Goal: Transaction & Acquisition: Book appointment/travel/reservation

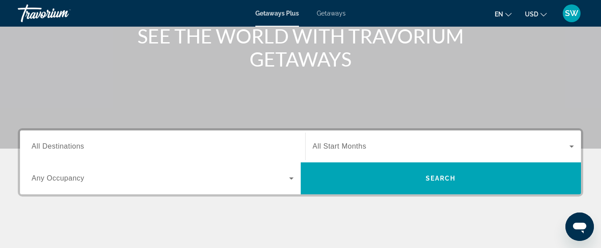
scroll to position [119, 0]
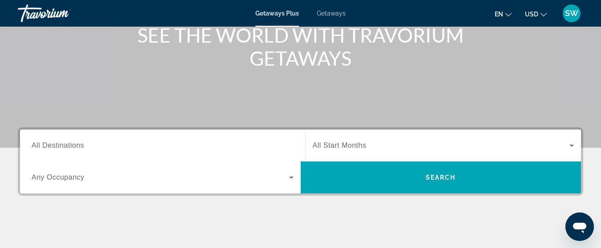
click at [76, 146] on span "All Destinations" at bounding box center [58, 146] width 52 height 8
click at [76, 146] on input "Destination All Destinations" at bounding box center [163, 146] width 262 height 11
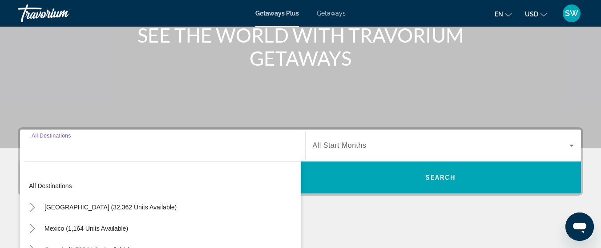
scroll to position [217, 0]
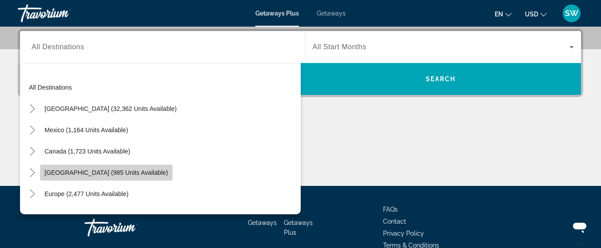
click at [161, 173] on span "[GEOGRAPHIC_DATA] (985 units available)" at bounding box center [106, 172] width 124 height 7
type input "**********"
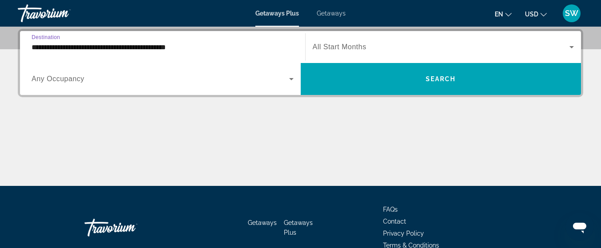
click at [570, 44] on icon "Search widget" at bounding box center [571, 47] width 11 height 11
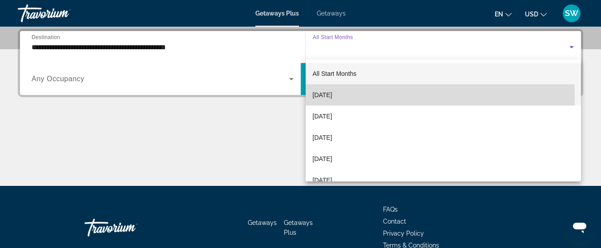
click at [332, 95] on span "[DATE]" at bounding box center [322, 95] width 20 height 11
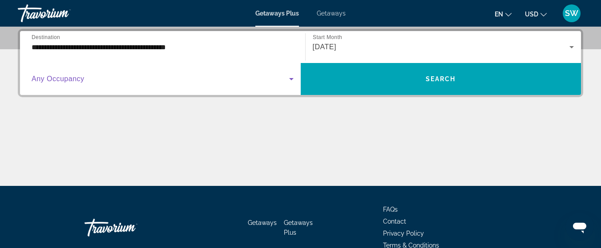
click at [291, 77] on icon "Search widget" at bounding box center [291, 79] width 11 height 11
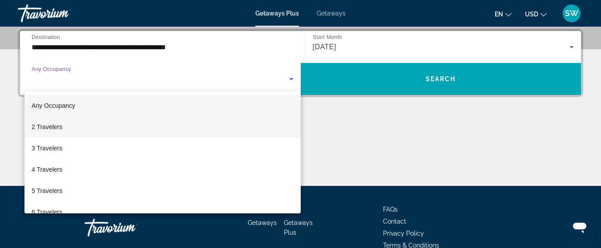
click at [179, 128] on mat-option "2 Travelers" at bounding box center [162, 126] width 276 height 21
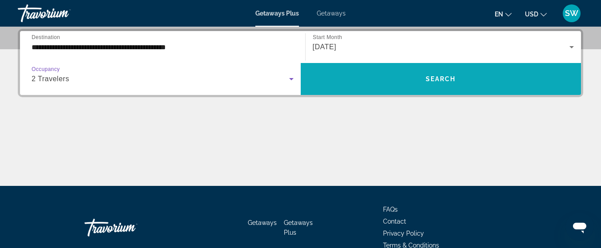
click at [433, 80] on span "Search" at bounding box center [440, 79] width 30 height 7
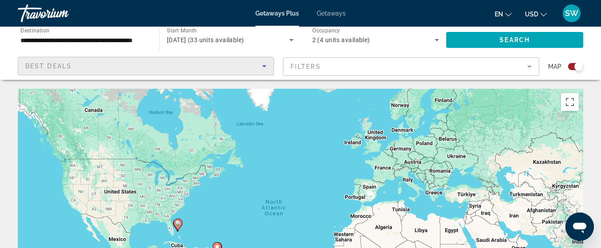
click at [265, 65] on icon "Sort by" at bounding box center [264, 66] width 11 height 11
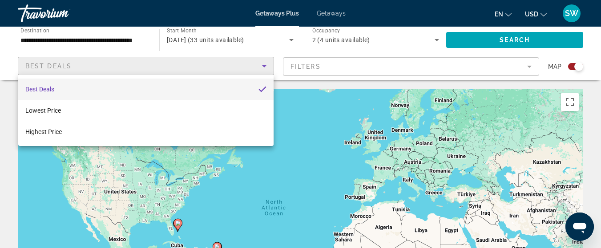
click at [265, 65] on div at bounding box center [300, 124] width 601 height 248
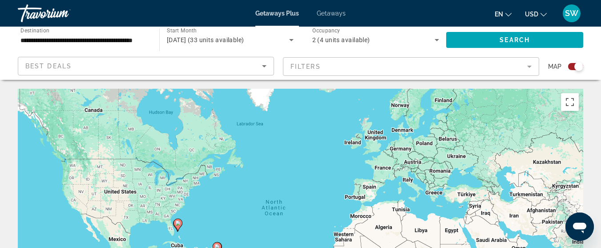
click at [528, 65] on mat-form-field "Filters" at bounding box center [411, 66] width 256 height 19
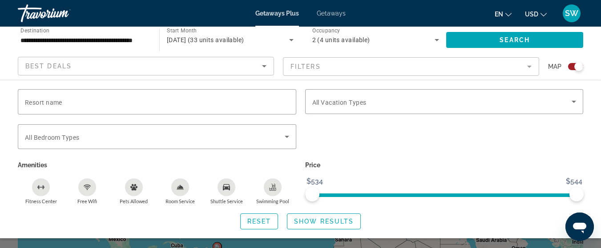
drag, startPoint x: 528, startPoint y: 65, endPoint x: 548, endPoint y: 126, distance: 64.1
click at [548, 126] on div "Search widget" at bounding box center [443, 141] width 287 height 35
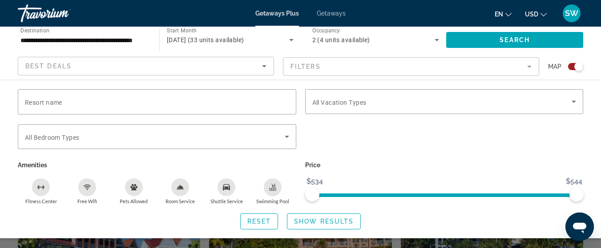
scroll to position [223, 0]
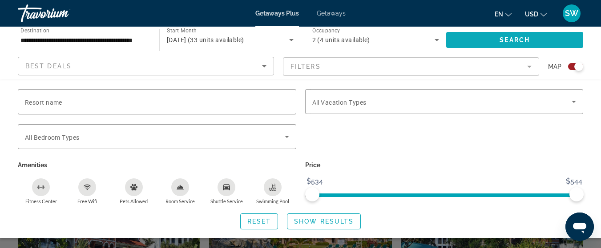
click at [517, 39] on span "Search" at bounding box center [514, 39] width 30 height 7
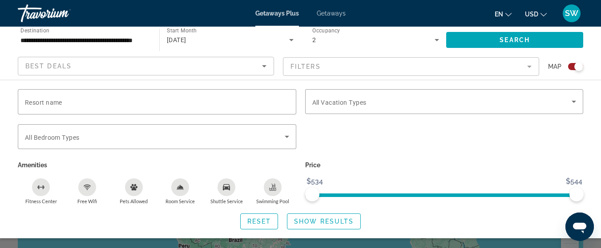
scroll to position [0, 0]
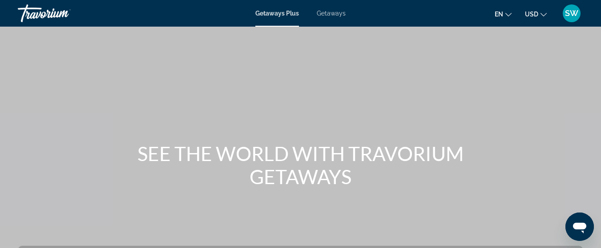
click at [329, 14] on span "Getaways" at bounding box center [330, 13] width 29 height 7
click at [287, 12] on span "Getaways Plus" at bounding box center [276, 13] width 43 height 7
click at [332, 14] on span "Getaways" at bounding box center [330, 13] width 29 height 7
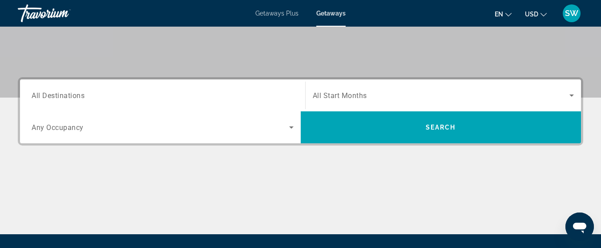
scroll to position [204, 0]
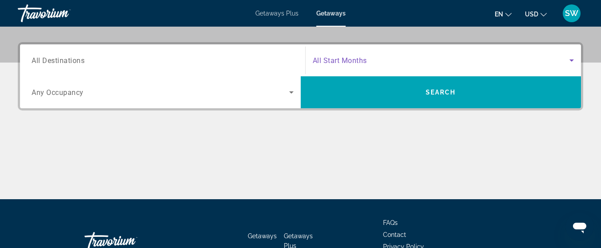
click at [568, 63] on icon "Search widget" at bounding box center [571, 60] width 11 height 11
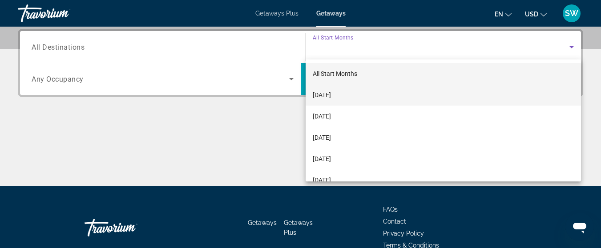
click at [331, 90] on span "[DATE]" at bounding box center [321, 95] width 18 height 11
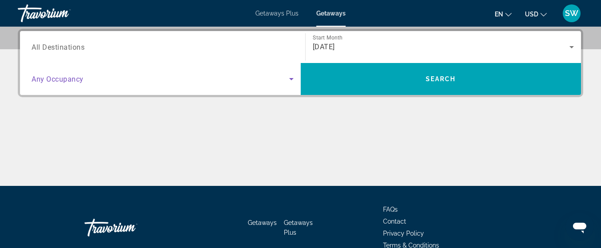
click at [292, 77] on icon "Search widget" at bounding box center [291, 79] width 11 height 11
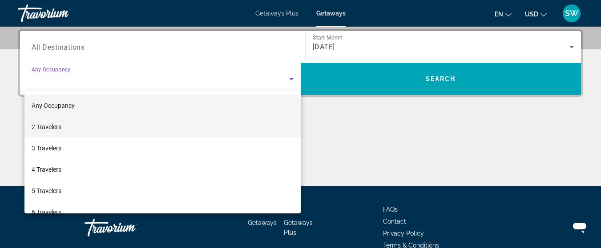
click at [72, 125] on mat-option "2 Travelers" at bounding box center [162, 126] width 276 height 21
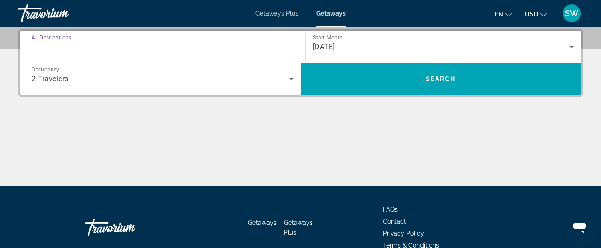
click at [121, 48] on input "Destination All Destinations" at bounding box center [163, 47] width 262 height 11
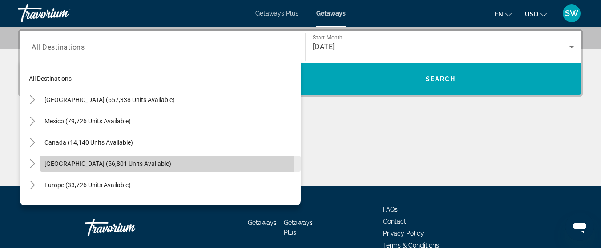
click at [94, 161] on span "Caribbean & Atlantic Islands (56,801 units available)" at bounding box center [107, 163] width 127 height 7
type input "**********"
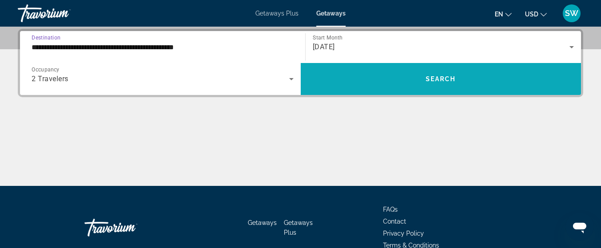
click at [444, 78] on span "Search" at bounding box center [440, 79] width 30 height 7
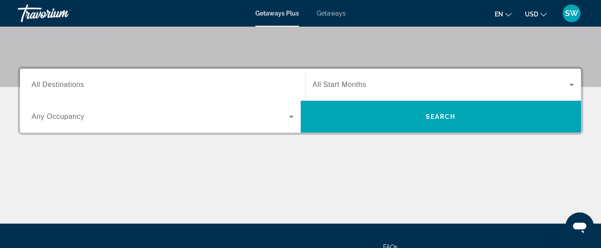
scroll to position [180, 0]
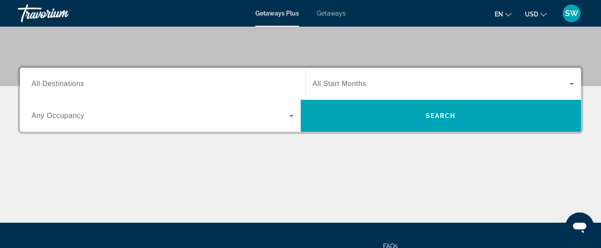
click at [240, 88] on input "Destination All Destinations" at bounding box center [163, 84] width 262 height 11
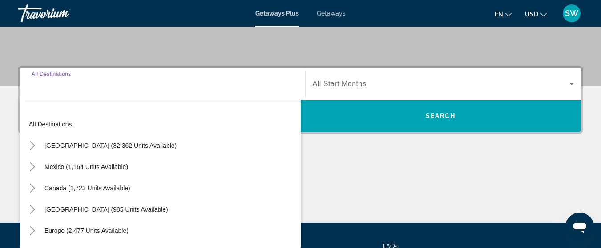
scroll to position [217, 0]
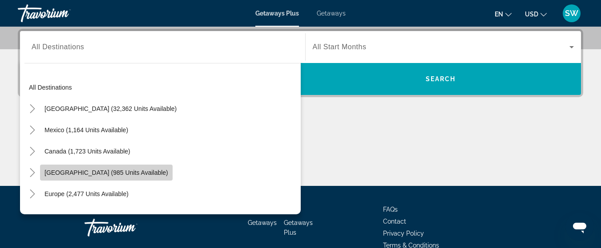
click at [109, 175] on span "[GEOGRAPHIC_DATA] (985 units available)" at bounding box center [106, 172] width 124 height 7
type input "**********"
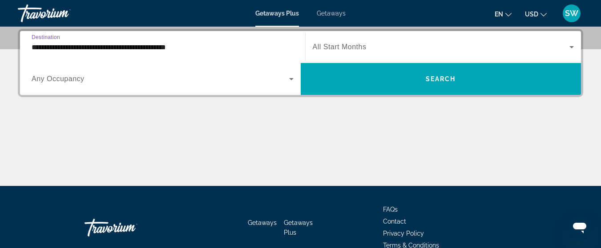
click at [292, 78] on icon "Search widget" at bounding box center [291, 79] width 4 height 2
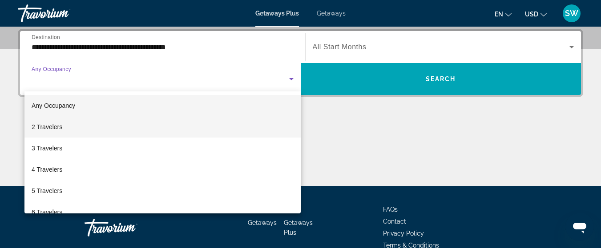
click at [56, 126] on span "2 Travelers" at bounding box center [47, 127] width 31 height 11
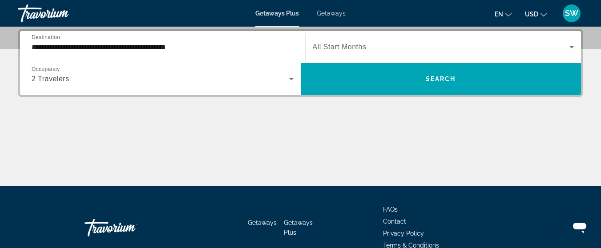
click at [363, 46] on span "All Start Months" at bounding box center [339, 47] width 54 height 8
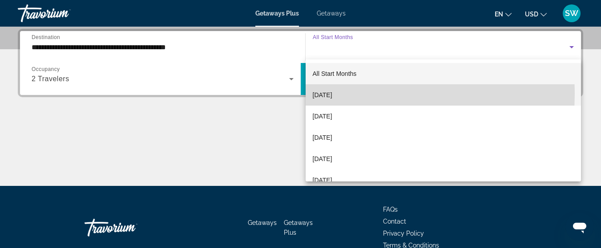
click at [332, 94] on span "[DATE]" at bounding box center [322, 95] width 20 height 11
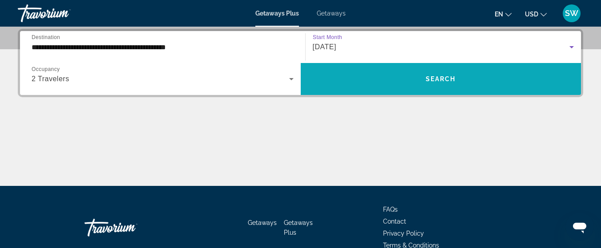
click at [433, 78] on span "Search" at bounding box center [440, 79] width 30 height 7
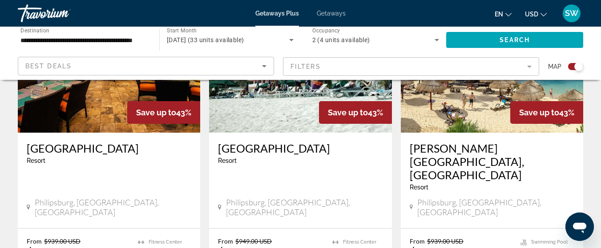
scroll to position [704, 0]
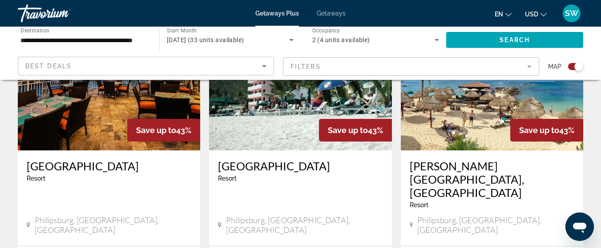
click at [446, 140] on img "Main content" at bounding box center [492, 79] width 182 height 142
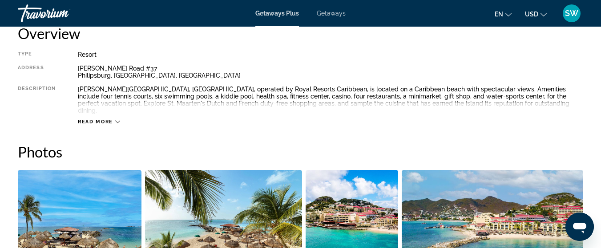
scroll to position [473, 0]
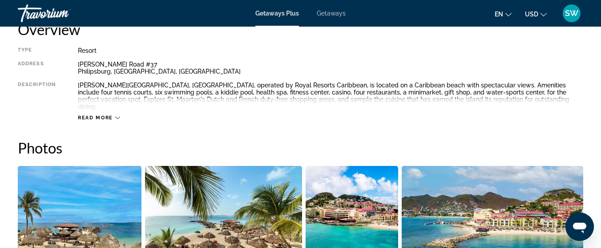
click at [117, 116] on icon "Main content" at bounding box center [117, 118] width 5 height 5
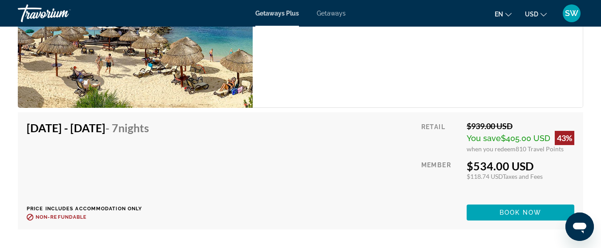
scroll to position [1706, 0]
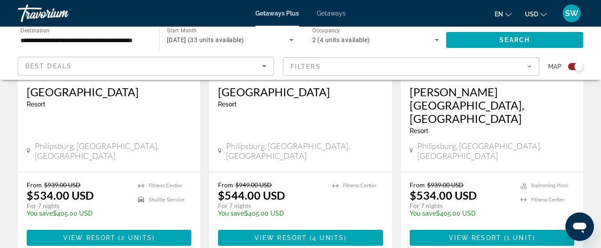
scroll to position [773, 0]
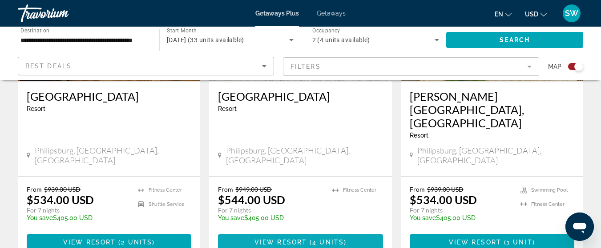
click at [288, 239] on span "View Resort" at bounding box center [280, 242] width 52 height 7
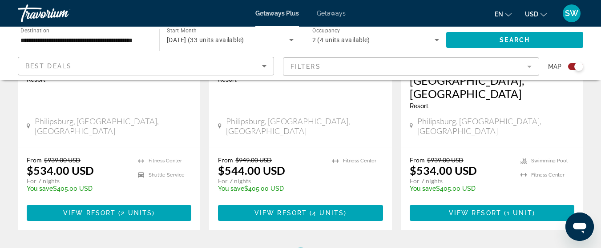
scroll to position [798, 0]
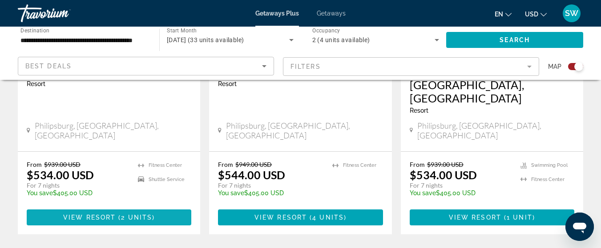
click at [102, 214] on span "View Resort" at bounding box center [89, 217] width 52 height 7
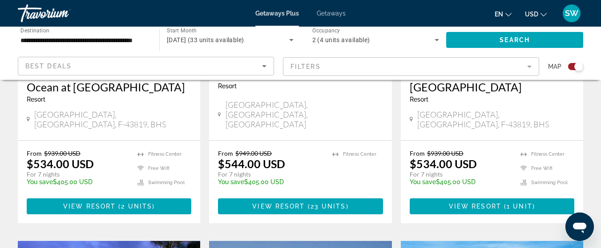
scroll to position [466, 0]
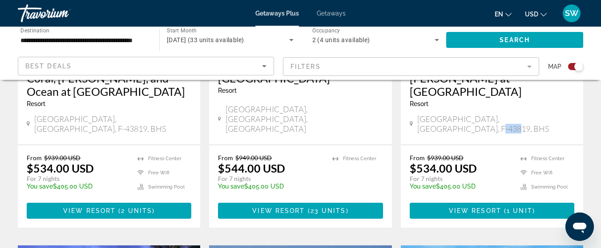
drag, startPoint x: 588, startPoint y: 139, endPoint x: 595, endPoint y: 112, distance: 27.5
click at [595, 112] on div "To navigate the map with touch gestures double-tap and hold your finger on the …" at bounding box center [300, 113] width 601 height 980
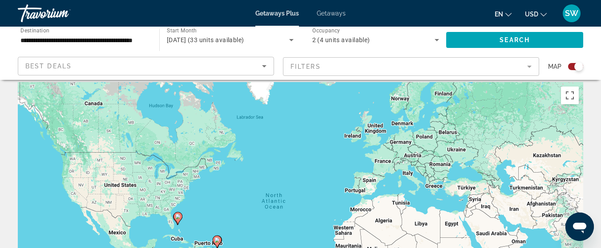
scroll to position [0, 0]
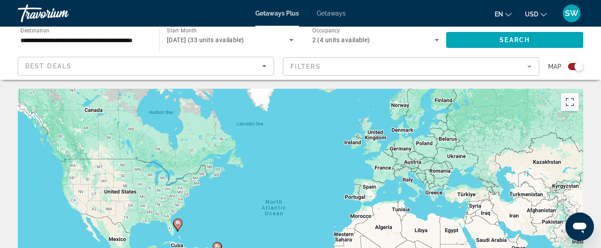
click at [291, 40] on icon "Search widget" at bounding box center [291, 40] width 4 height 2
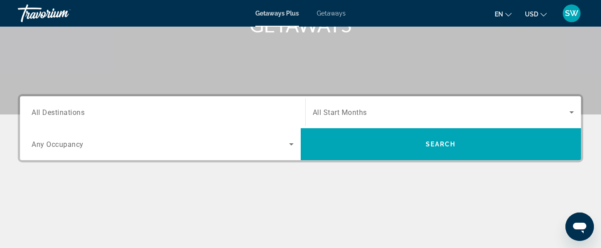
scroll to position [141, 0]
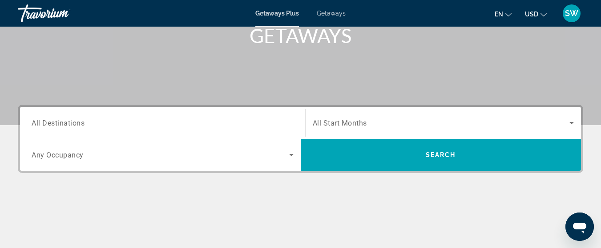
click at [293, 123] on div "Destination All Destinations" at bounding box center [162, 123] width 276 height 25
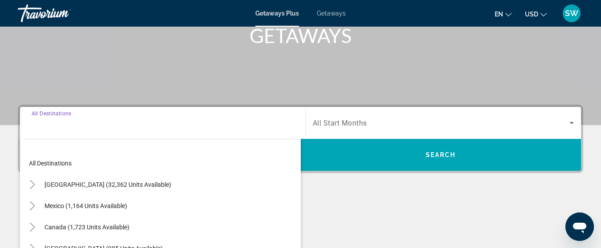
scroll to position [217, 0]
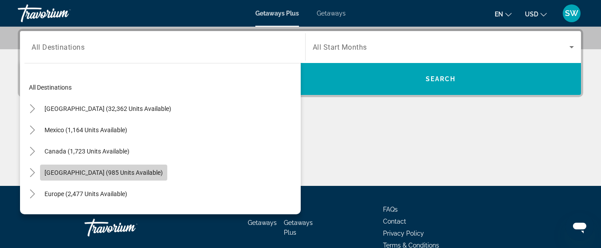
click at [142, 170] on span "[GEOGRAPHIC_DATA] (985 units available)" at bounding box center [103, 172] width 118 height 7
type input "**********"
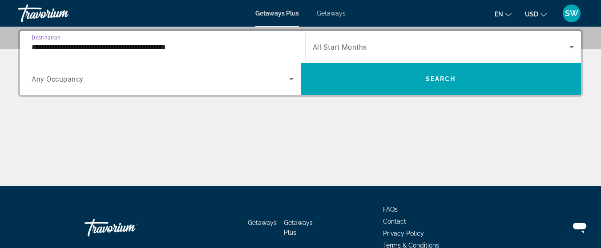
click at [346, 46] on span "All Start Months" at bounding box center [339, 47] width 54 height 8
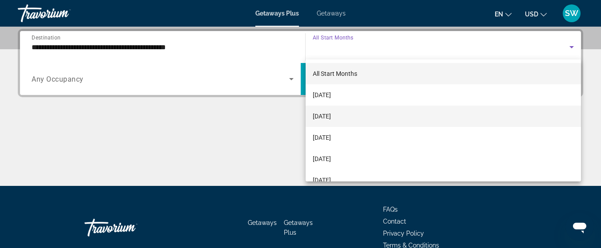
click at [330, 115] on span "[DATE]" at bounding box center [321, 116] width 18 height 11
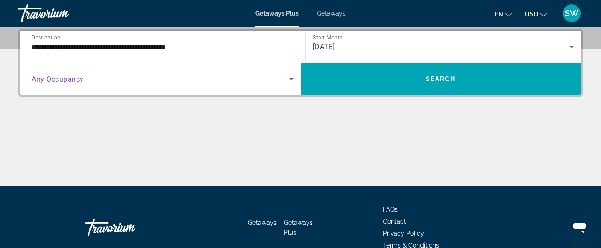
click at [291, 78] on icon "Search widget" at bounding box center [291, 79] width 11 height 11
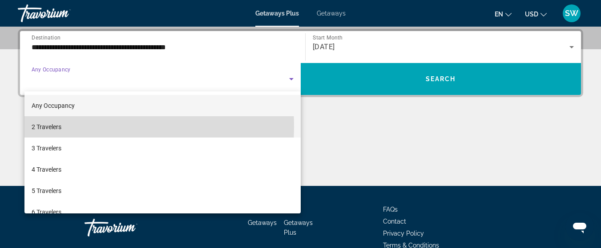
click at [53, 127] on span "2 Travelers" at bounding box center [47, 127] width 30 height 11
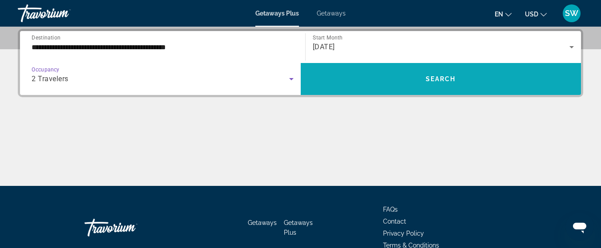
click at [413, 76] on span "Search widget" at bounding box center [440, 78] width 280 height 21
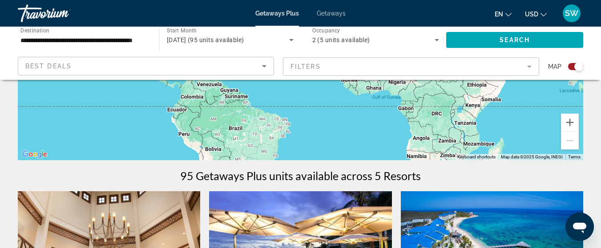
scroll to position [186, 0]
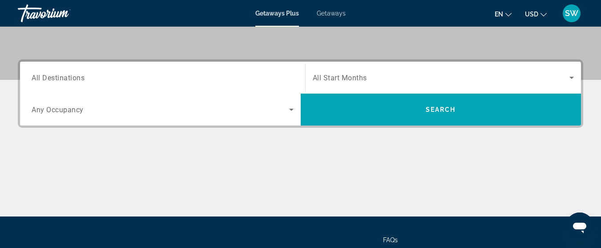
scroll to position [188, 0]
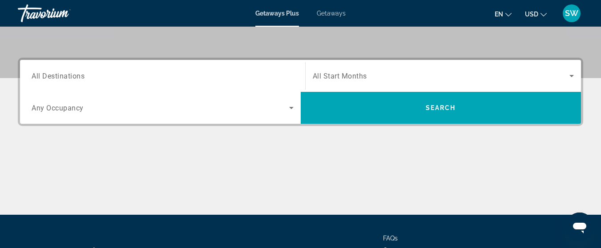
click at [295, 77] on div "Destination All Destinations" at bounding box center [162, 76] width 276 height 25
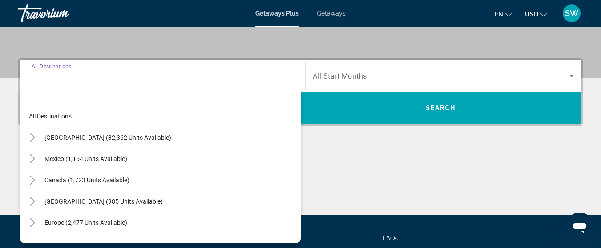
scroll to position [217, 0]
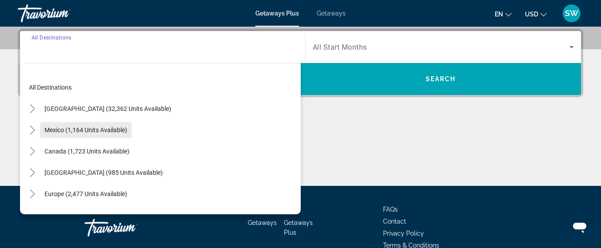
click at [106, 129] on span "Mexico (1,164 units available)" at bounding box center [85, 130] width 83 height 7
type input "**********"
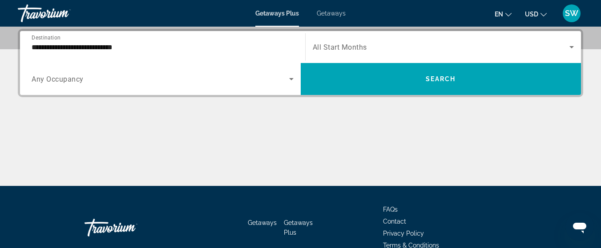
click at [344, 45] on span "All Start Months" at bounding box center [339, 47] width 54 height 8
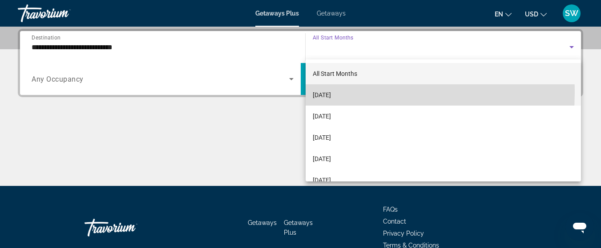
click at [331, 92] on span "[DATE]" at bounding box center [321, 95] width 18 height 11
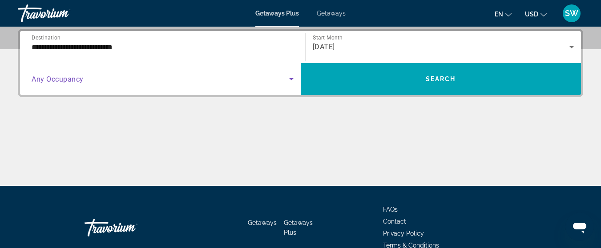
click at [292, 79] on icon "Search widget" at bounding box center [291, 79] width 4 height 2
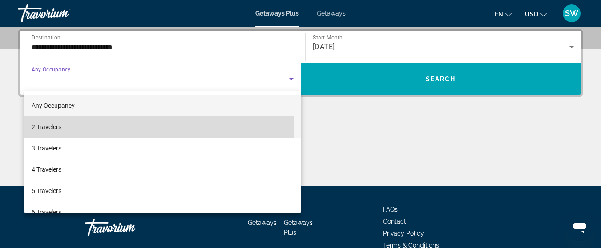
click at [48, 124] on span "2 Travelers" at bounding box center [47, 127] width 30 height 11
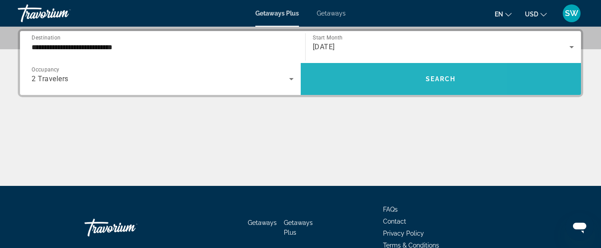
click at [374, 78] on span "Search widget" at bounding box center [440, 78] width 280 height 21
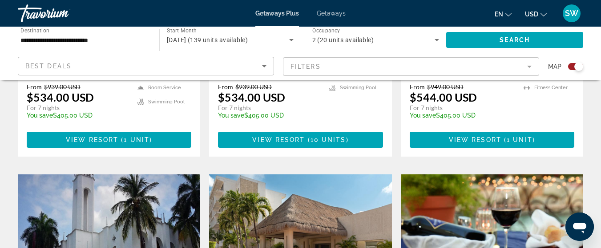
scroll to position [531, 0]
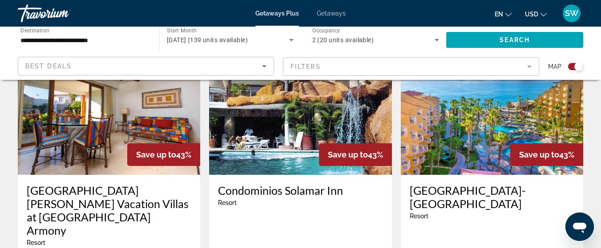
scroll to position [1300, 0]
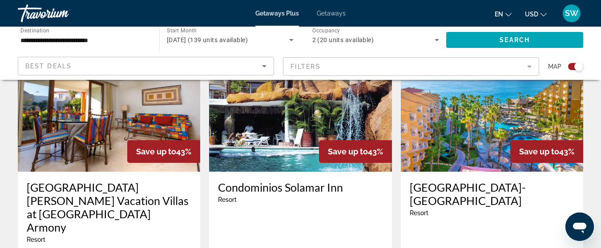
drag, startPoint x: 595, startPoint y: 196, endPoint x: 596, endPoint y: 210, distance: 14.3
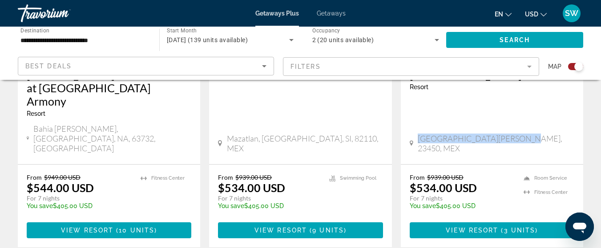
scroll to position [1409, 0]
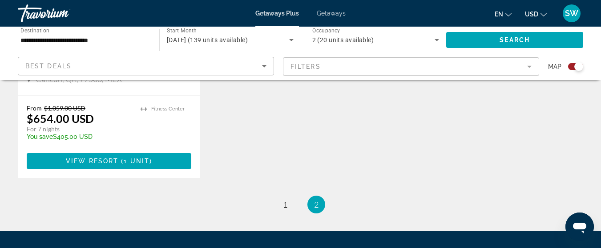
scroll to position [1466, 0]
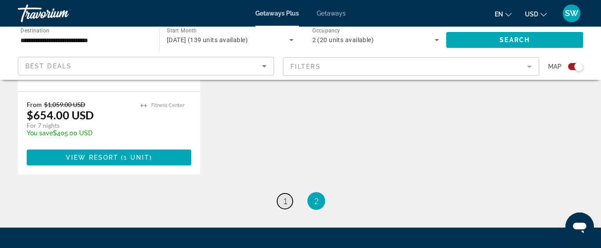
click at [285, 196] on span "1" at bounding box center [285, 201] width 4 height 10
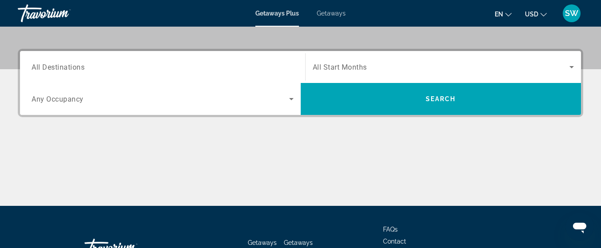
scroll to position [198, 0]
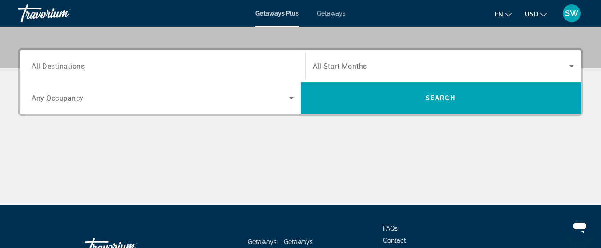
click at [273, 68] on input "Destination All Destinations" at bounding box center [163, 66] width 262 height 11
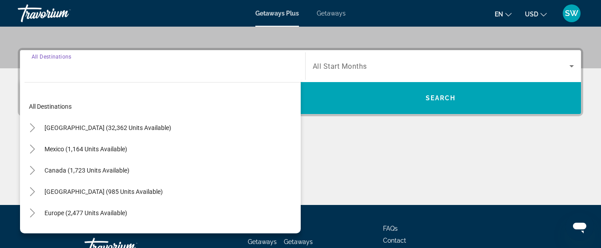
scroll to position [217, 0]
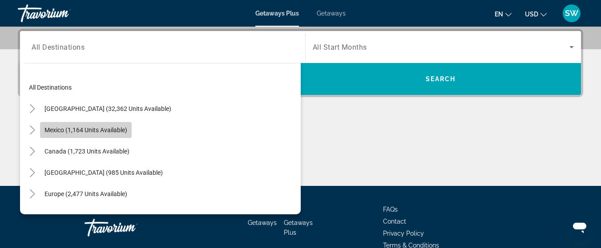
click at [108, 130] on span "Mexico (1,164 units available)" at bounding box center [85, 130] width 83 height 7
type input "**********"
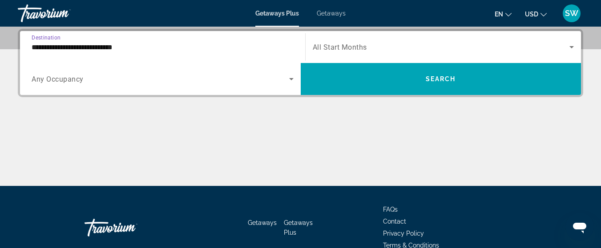
click at [337, 43] on span "All Start Months" at bounding box center [339, 47] width 54 height 8
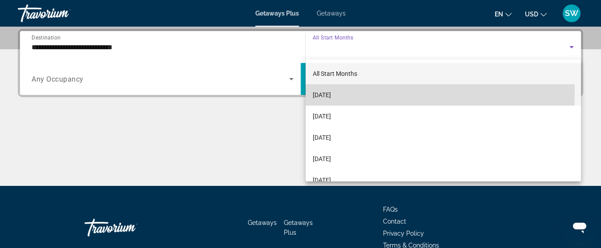
click at [331, 92] on span "[DATE]" at bounding box center [321, 95] width 18 height 11
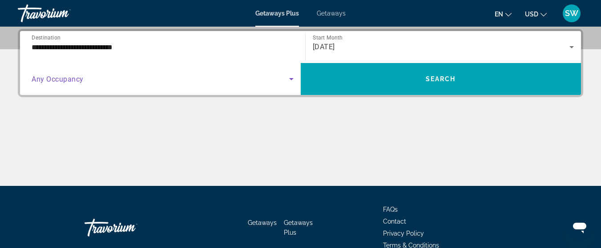
click at [291, 78] on icon "Search widget" at bounding box center [291, 79] width 11 height 11
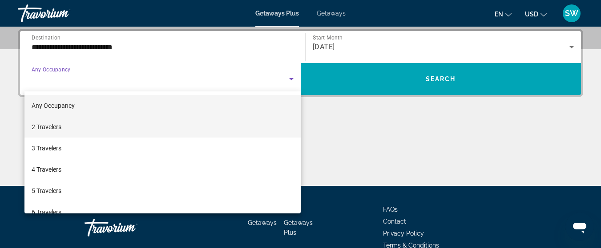
click at [58, 127] on span "2 Travelers" at bounding box center [47, 127] width 30 height 11
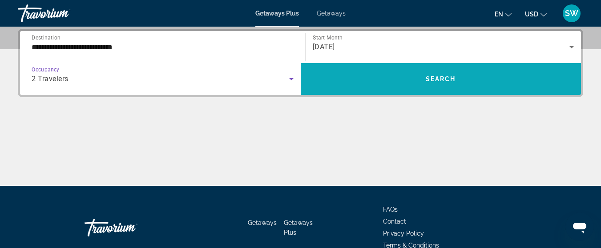
click at [435, 80] on span "Search" at bounding box center [440, 79] width 30 height 7
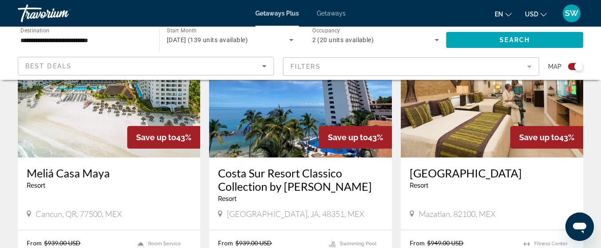
scroll to position [392, 0]
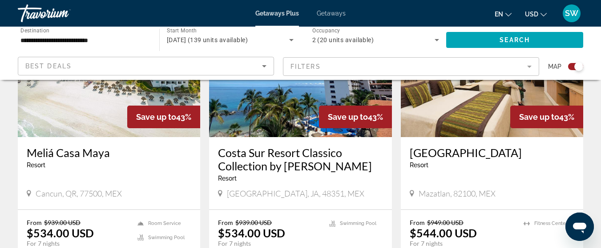
click at [487, 130] on img "Main content" at bounding box center [492, 66] width 182 height 142
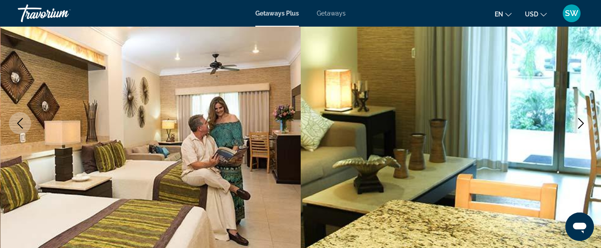
scroll to position [156, 0]
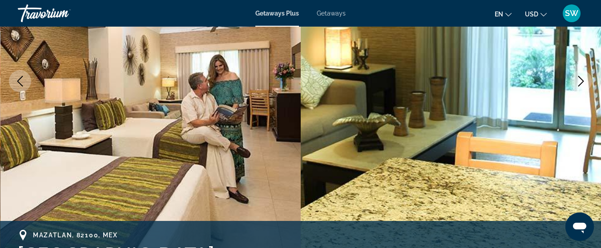
click at [581, 80] on icon "Next image" at bounding box center [580, 81] width 11 height 11
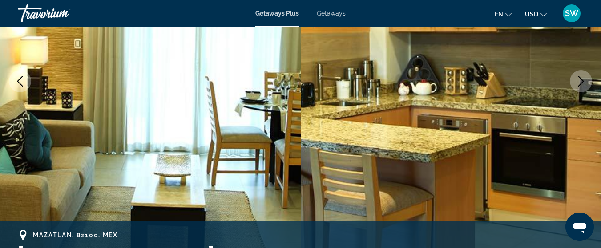
click at [581, 81] on icon "Next image" at bounding box center [580, 81] width 11 height 11
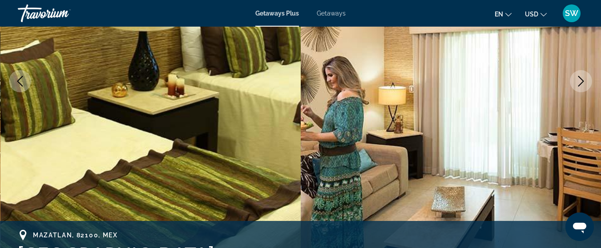
click at [581, 81] on icon "Next image" at bounding box center [580, 81] width 11 height 11
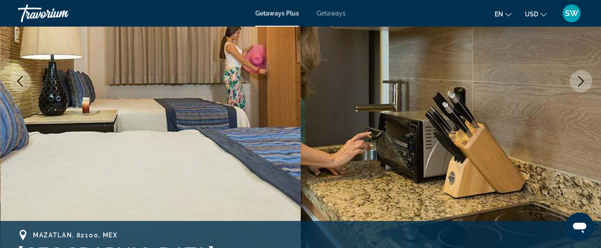
click at [581, 81] on icon "Next image" at bounding box center [580, 81] width 11 height 11
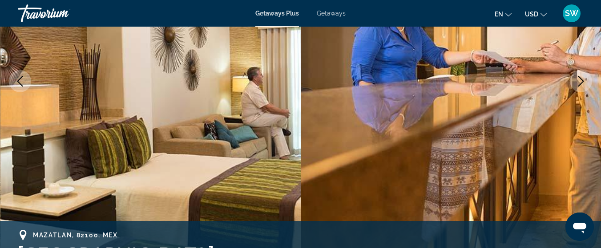
click at [581, 81] on icon "Next image" at bounding box center [580, 81] width 11 height 11
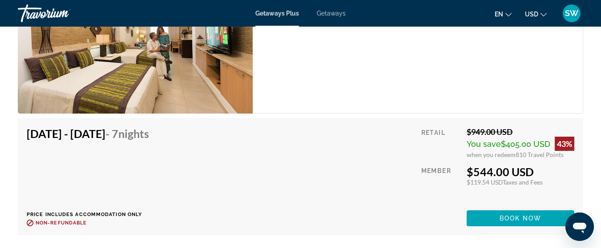
scroll to position [1644, 0]
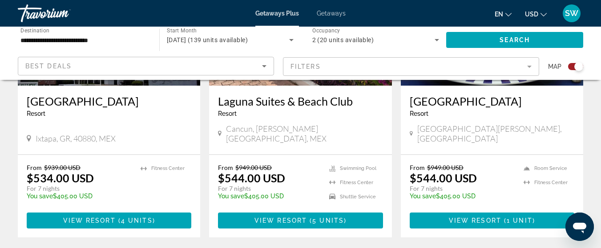
scroll to position [783, 0]
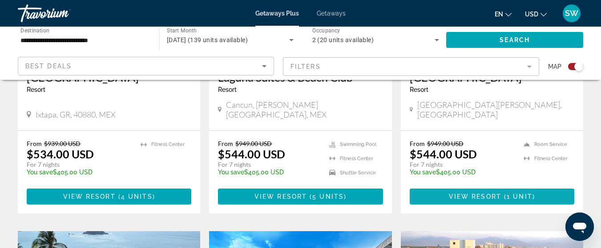
click at [483, 193] on span "View Resort" at bounding box center [475, 196] width 52 height 7
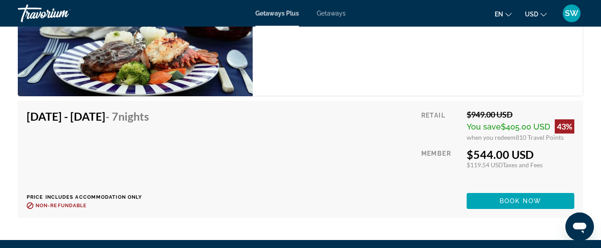
scroll to position [1695, 0]
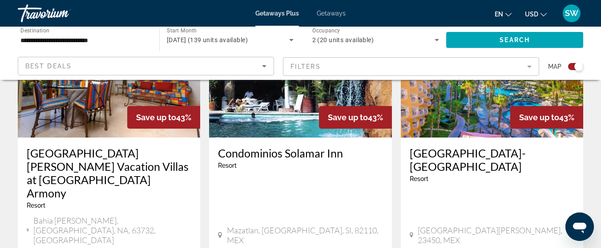
scroll to position [1341, 0]
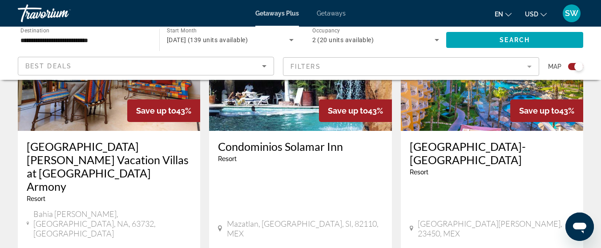
click at [459, 109] on img "Main content" at bounding box center [492, 60] width 182 height 142
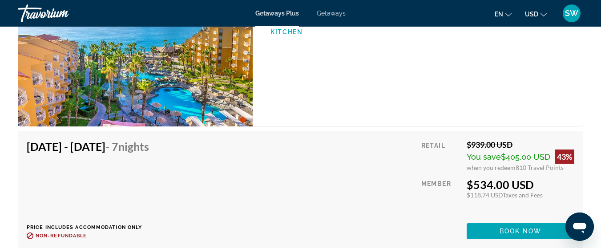
scroll to position [1765, 0]
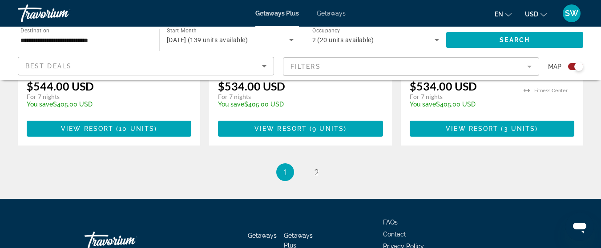
scroll to position [1532, 0]
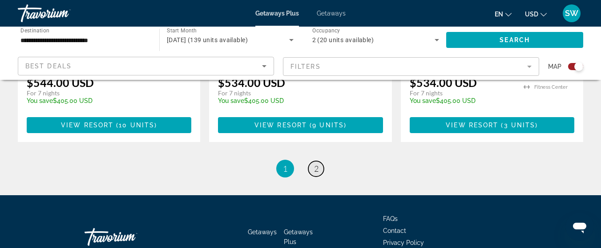
click at [315, 164] on span "2" at bounding box center [316, 169] width 4 height 10
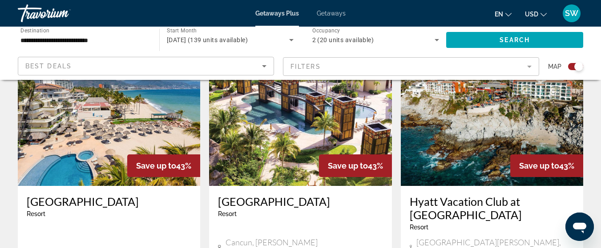
scroll to position [339, 0]
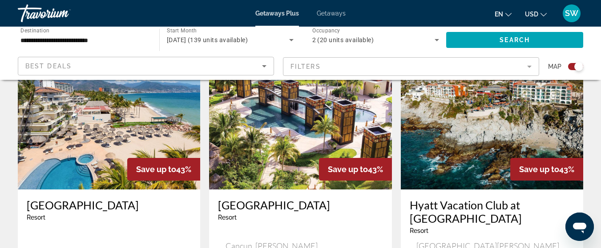
click at [73, 157] on img "Main content" at bounding box center [109, 119] width 182 height 142
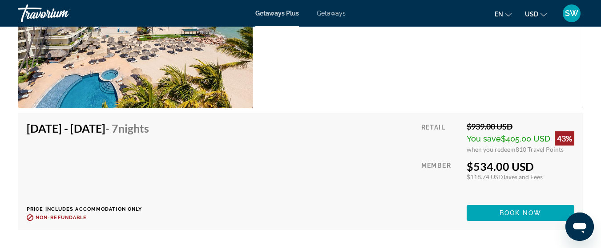
scroll to position [1806, 0]
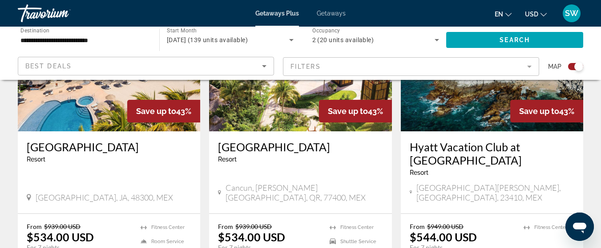
scroll to position [401, 0]
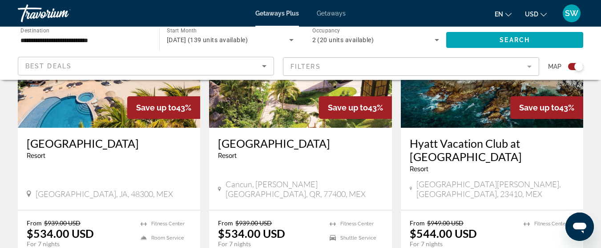
click at [485, 114] on img "Main content" at bounding box center [492, 57] width 182 height 142
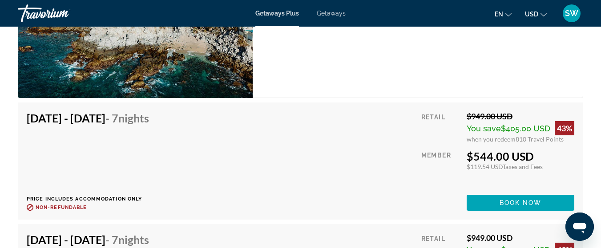
scroll to position [1687, 0]
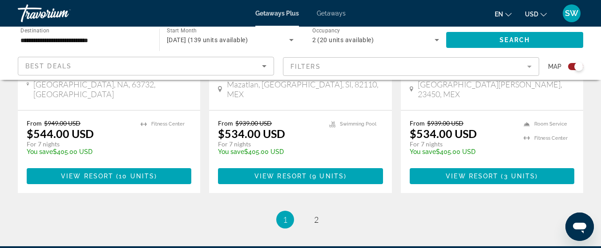
scroll to position [1532, 0]
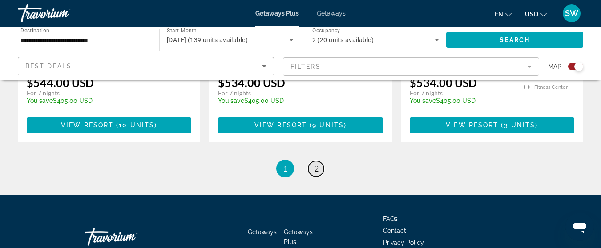
click at [314, 164] on span "2" at bounding box center [316, 169] width 4 height 10
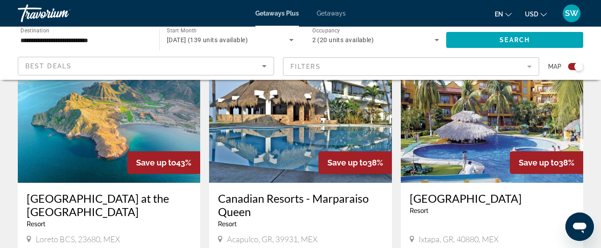
scroll to position [997, 0]
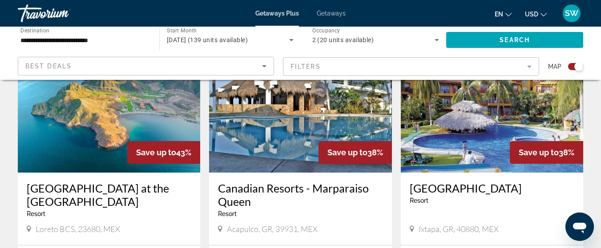
click at [287, 147] on img "Main content" at bounding box center [300, 102] width 182 height 142
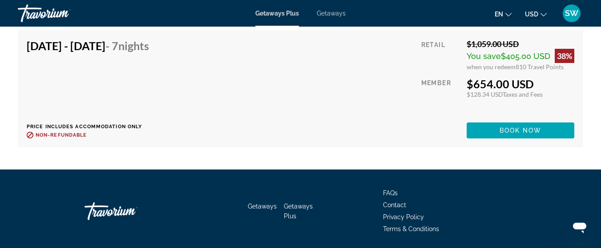
scroll to position [1763, 0]
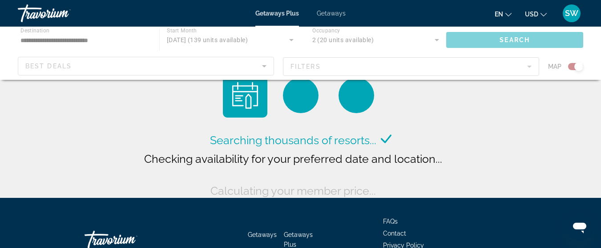
click at [344, 76] on div "Main content" at bounding box center [300, 53] width 601 height 53
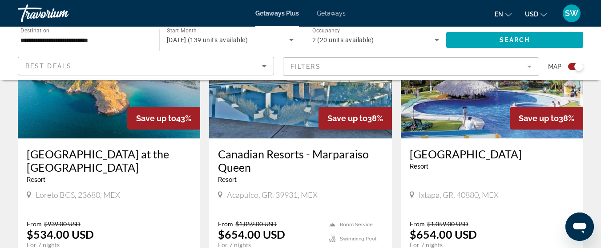
scroll to position [1045, 0]
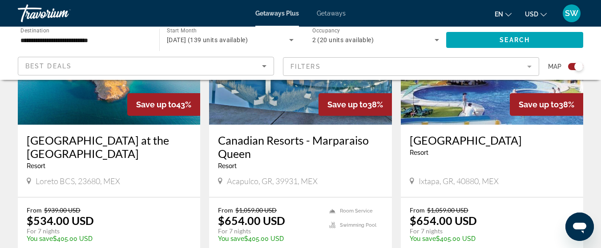
click at [485, 94] on img "Main content" at bounding box center [492, 54] width 182 height 142
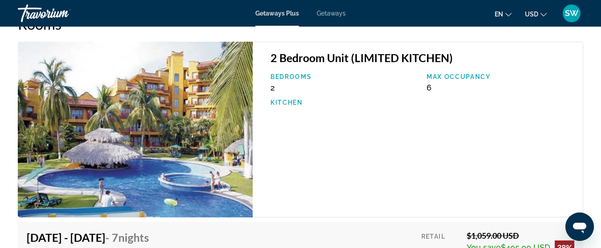
scroll to position [1417, 0]
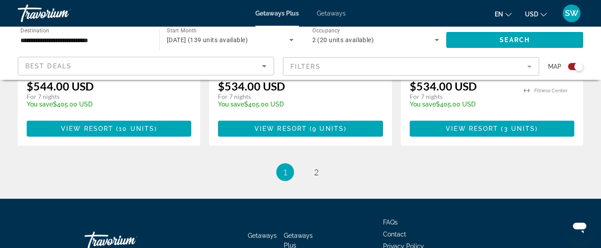
scroll to position [1532, 0]
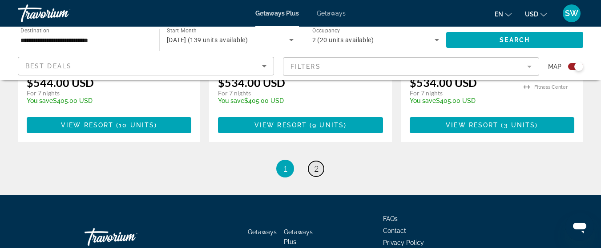
click at [315, 164] on span "2" at bounding box center [316, 169] width 4 height 10
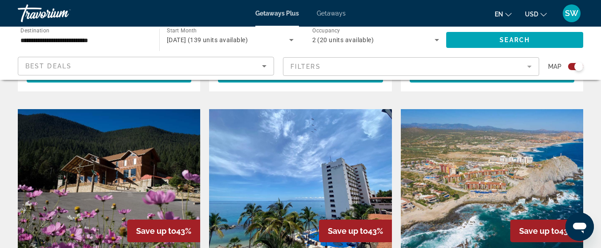
scroll to position [606, 0]
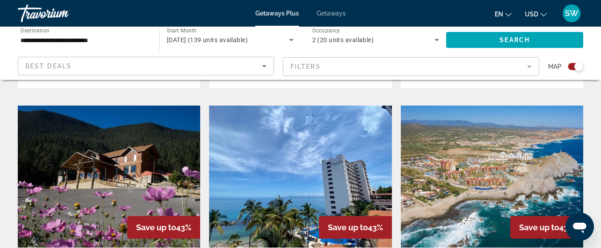
drag, startPoint x: 593, startPoint y: 105, endPoint x: 592, endPoint y: 118, distance: 12.9
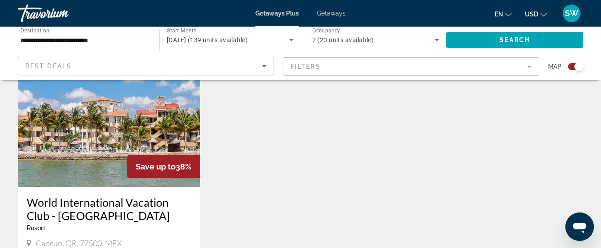
scroll to position [1274, 0]
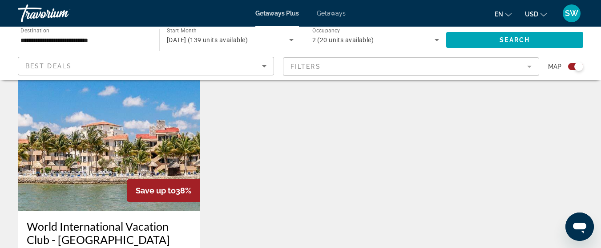
click at [91, 178] on img "Main content" at bounding box center [109, 140] width 182 height 142
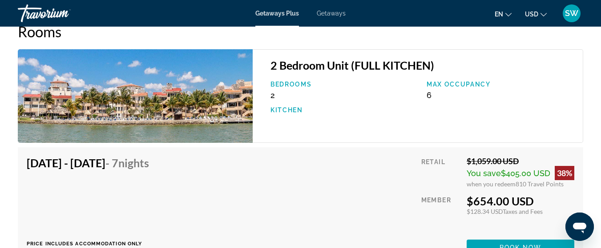
scroll to position [1541, 0]
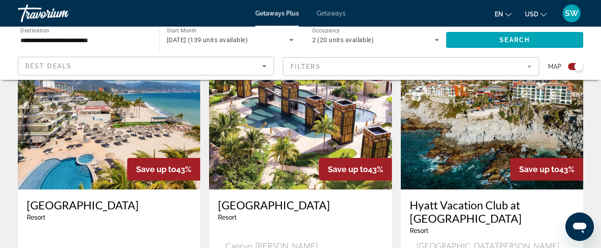
scroll to position [682, 0]
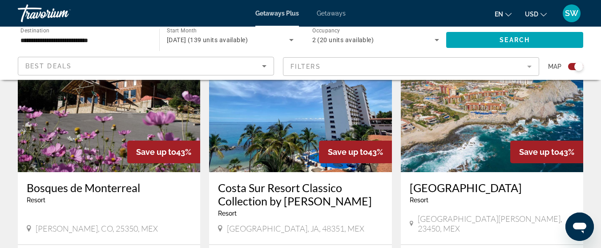
click at [308, 109] on img "Main content" at bounding box center [300, 101] width 182 height 142
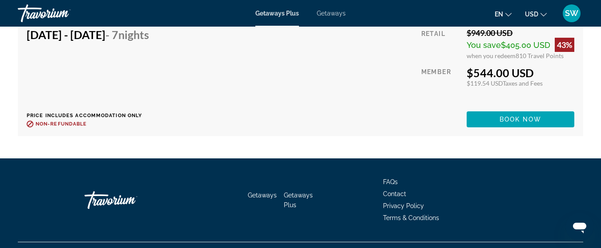
scroll to position [1185, 0]
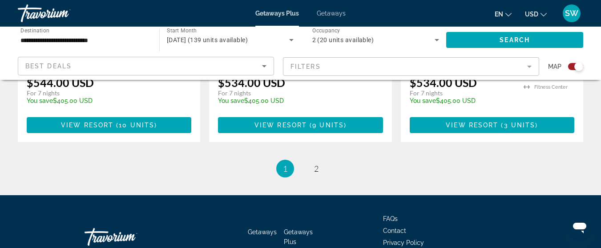
scroll to position [1457, 0]
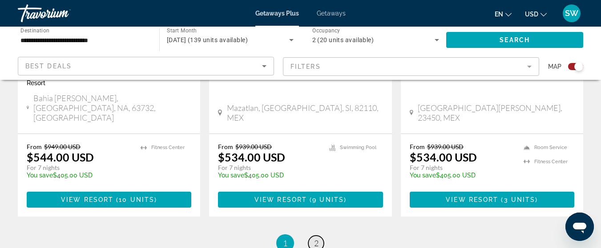
click at [316, 239] on span "2" at bounding box center [316, 244] width 4 height 10
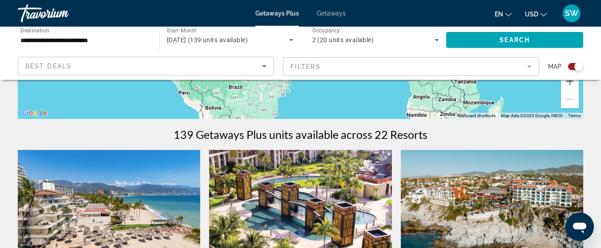
scroll to position [305, 0]
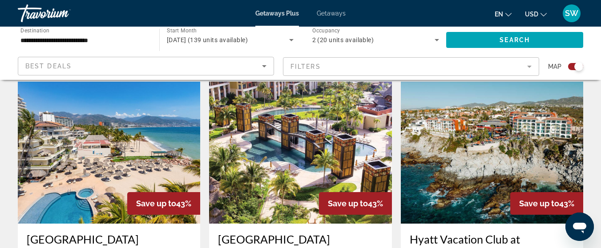
click at [299, 138] on img "Main content" at bounding box center [300, 153] width 182 height 142
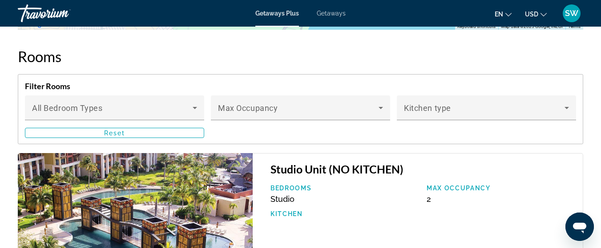
scroll to position [1587, 0]
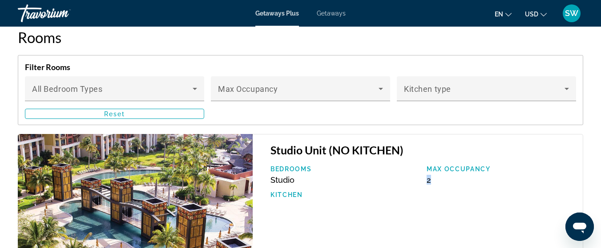
drag, startPoint x: 586, startPoint y: 169, endPoint x: 585, endPoint y: 180, distance: 10.7
click at [585, 180] on div "Studio Unit (NO KITCHEN) Bedrooms Studio Max Occupancy 2 Kitchen" at bounding box center [419, 228] width 335 height 188
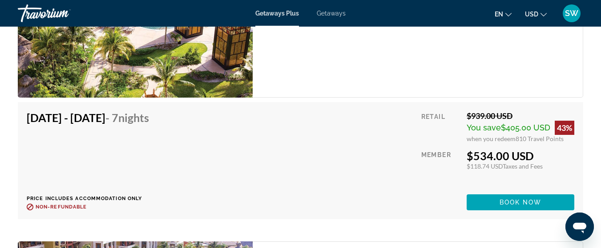
scroll to position [1826, 0]
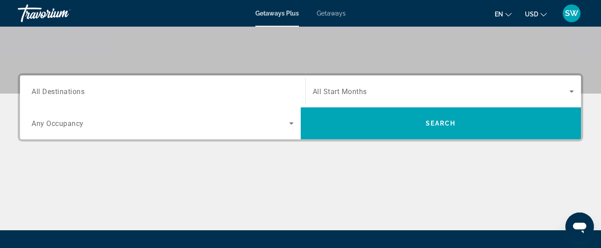
scroll to position [183, 0]
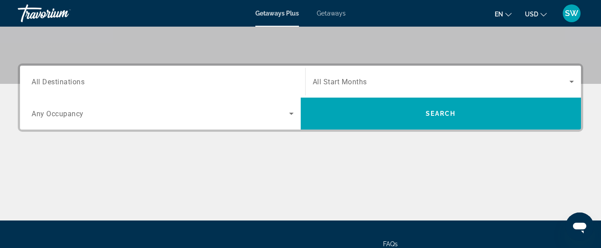
click at [328, 82] on span "All Start Months" at bounding box center [339, 82] width 54 height 8
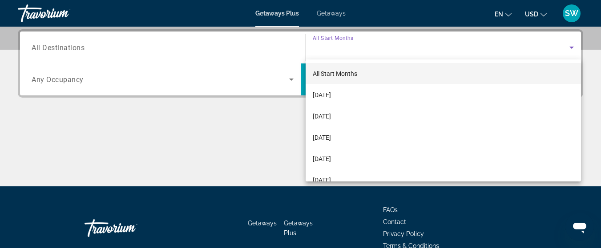
scroll to position [217, 0]
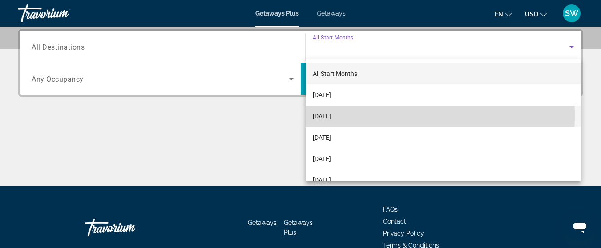
click at [331, 116] on span "[DATE]" at bounding box center [321, 116] width 18 height 11
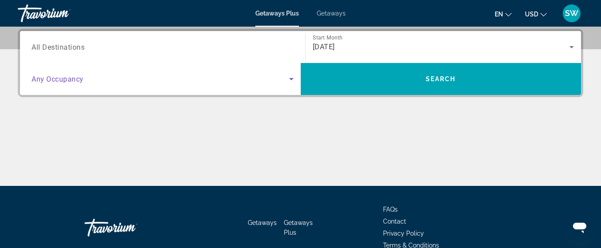
click at [286, 78] on icon "Search widget" at bounding box center [291, 79] width 11 height 11
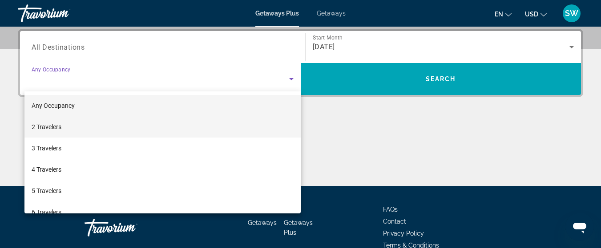
click at [66, 125] on mat-option "2 Travelers" at bounding box center [162, 126] width 276 height 21
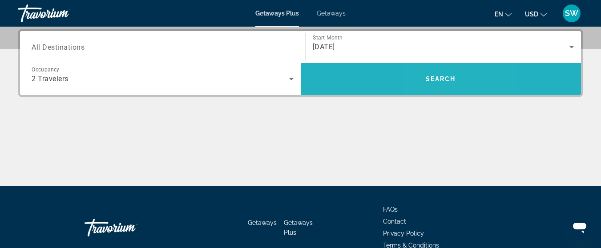
click at [437, 76] on span "Search" at bounding box center [440, 79] width 30 height 7
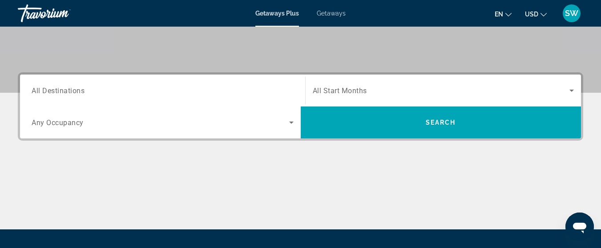
scroll to position [182, 0]
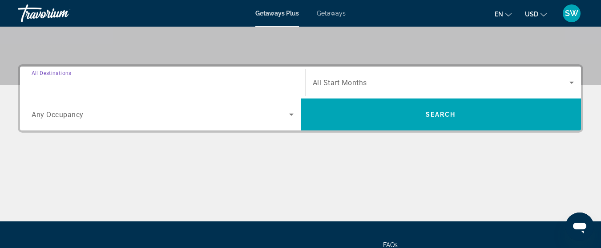
click at [179, 85] on input "Destination All Destinations" at bounding box center [163, 83] width 262 height 11
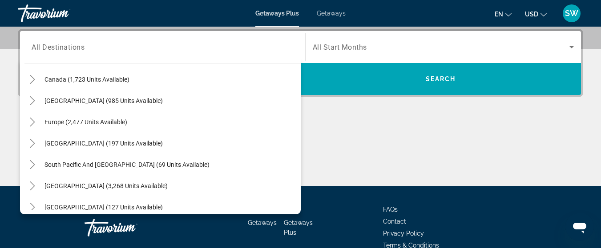
scroll to position [74, 0]
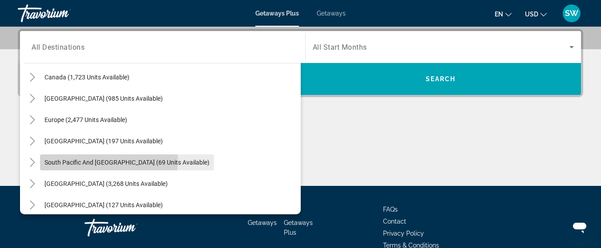
click at [98, 160] on span "South Pacific and [GEOGRAPHIC_DATA] (69 units available)" at bounding box center [126, 162] width 165 height 7
type input "**********"
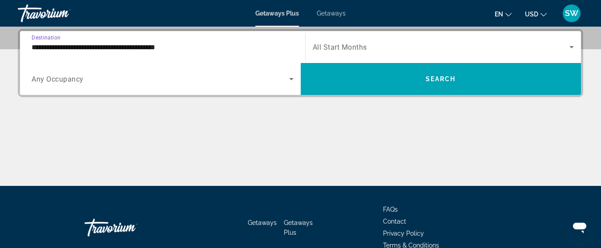
click at [355, 44] on span "All Start Months" at bounding box center [339, 47] width 54 height 8
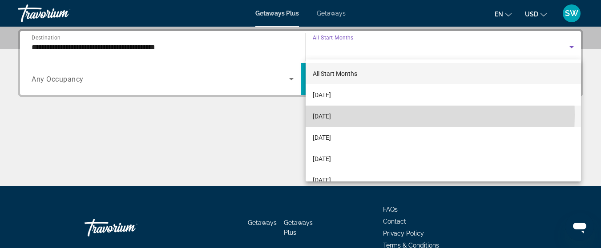
click at [327, 115] on span "[DATE]" at bounding box center [321, 116] width 18 height 11
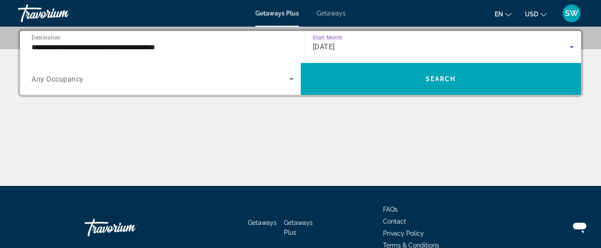
click at [292, 81] on icon "Search widget" at bounding box center [291, 79] width 11 height 11
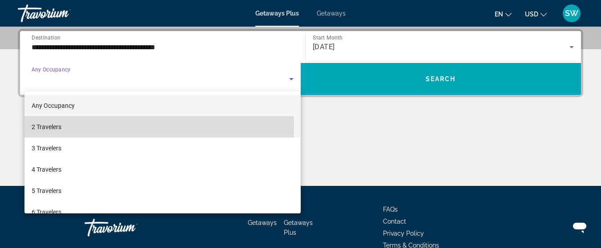
click at [64, 125] on mat-option "2 Travelers" at bounding box center [162, 126] width 276 height 21
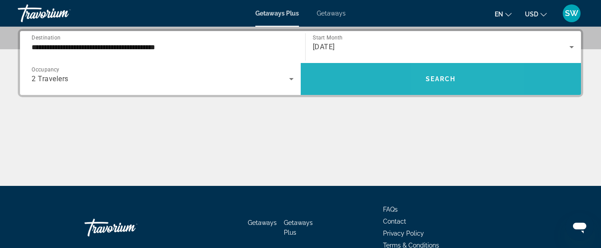
click at [440, 78] on span "Search" at bounding box center [440, 79] width 30 height 7
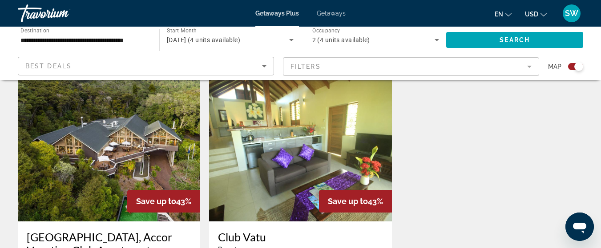
scroll to position [304, 0]
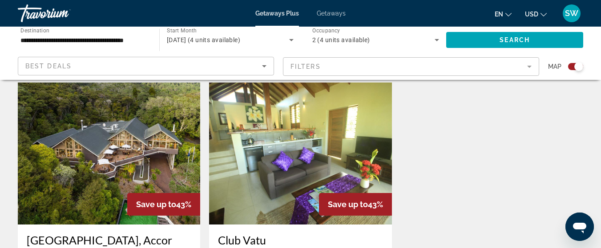
click at [331, 148] on img "Main content" at bounding box center [300, 154] width 182 height 142
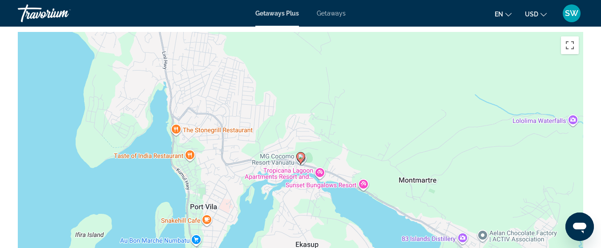
scroll to position [1191, 0]
